Goal: Find specific page/section: Find specific page/section

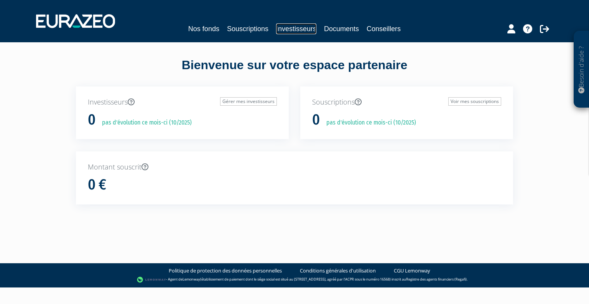
click at [293, 30] on link "Investisseurs" at bounding box center [296, 28] width 40 height 11
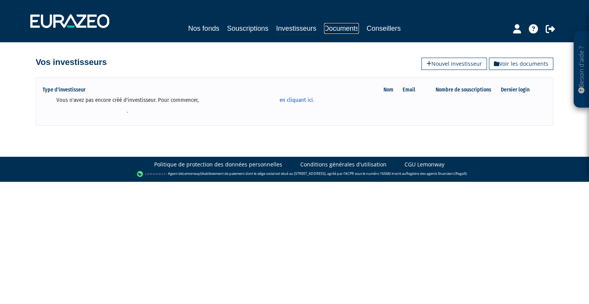
click at [340, 29] on link "Documents" at bounding box center [341, 28] width 35 height 11
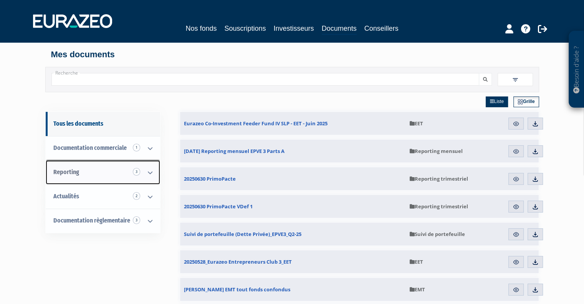
click at [96, 170] on link "Reporting 3" at bounding box center [103, 172] width 114 height 24
